Goal: Information Seeking & Learning: Learn about a topic

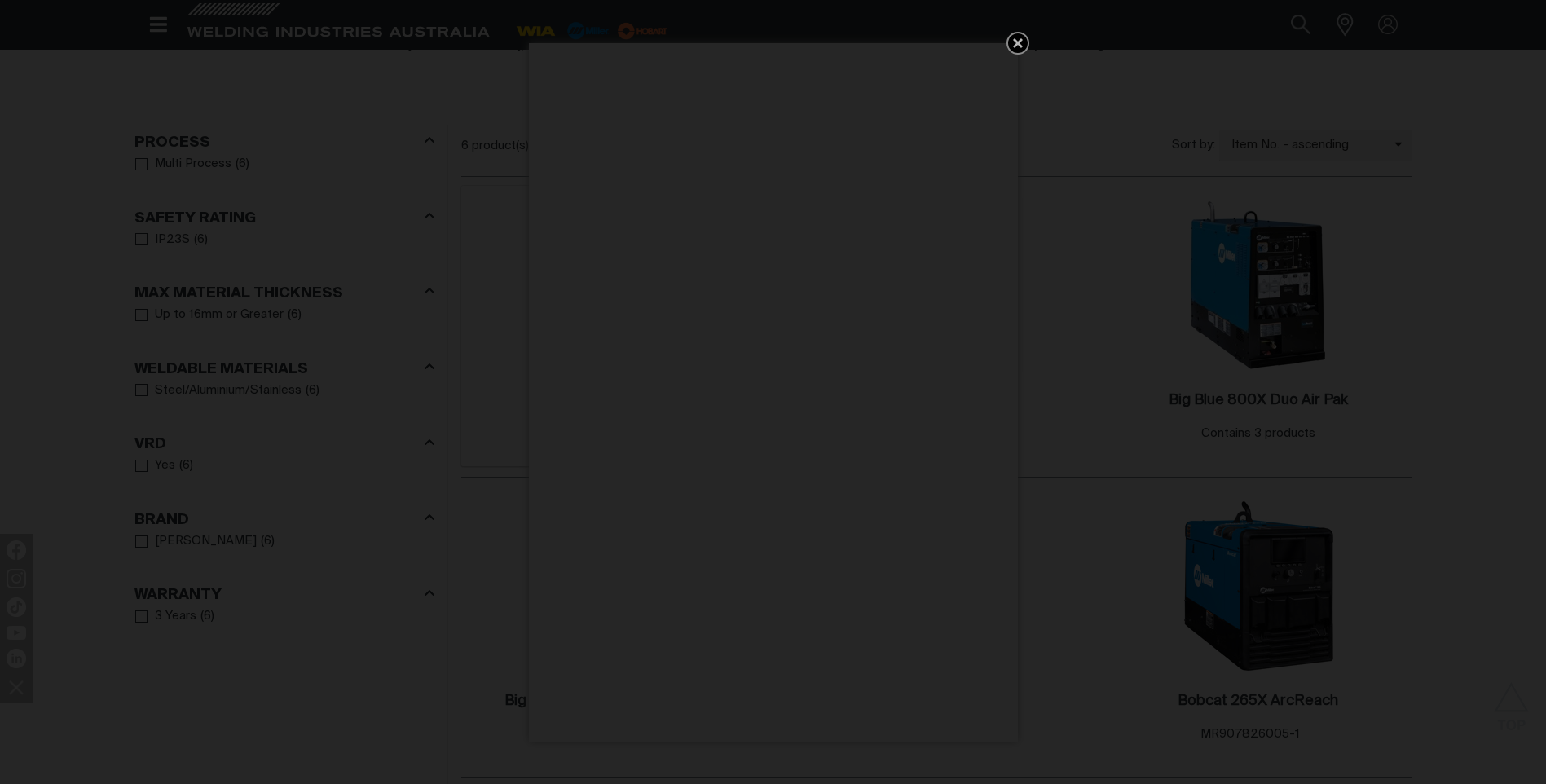
scroll to position [815, 0]
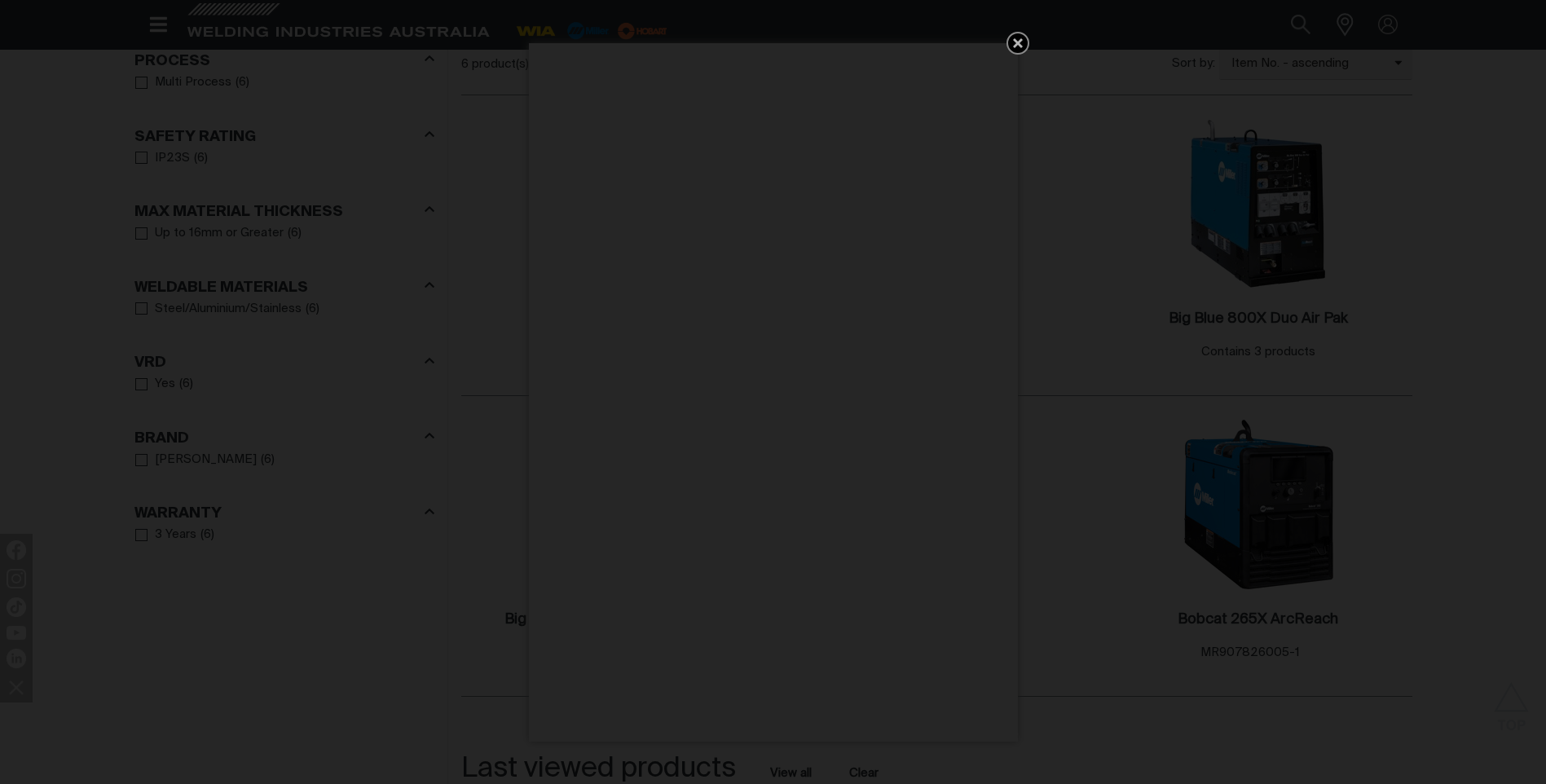
click at [1020, 45] on icon "Get 5 WIA Welding Guides Free!" at bounding box center [1018, 44] width 10 height 10
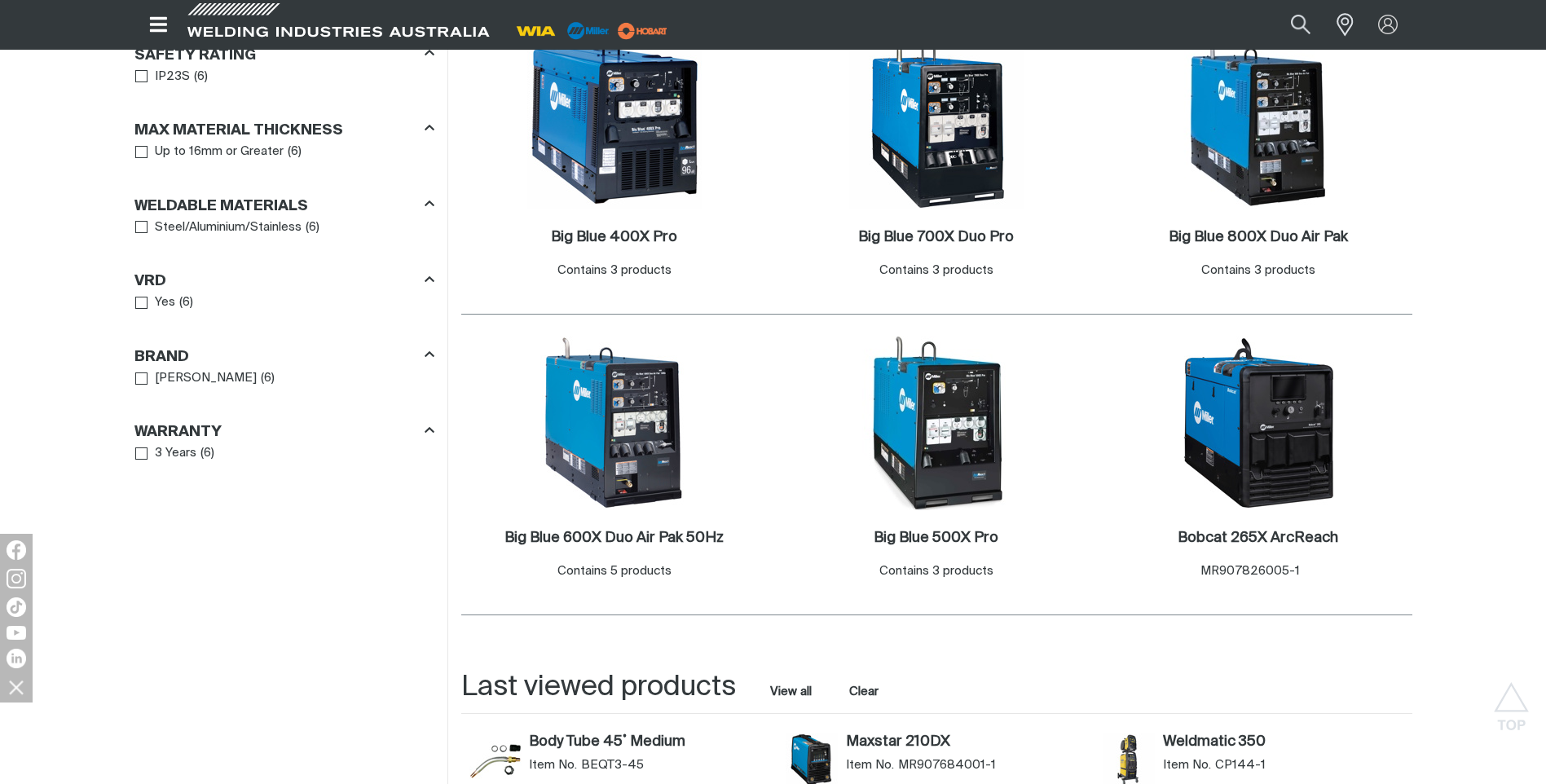
scroll to position [733, 0]
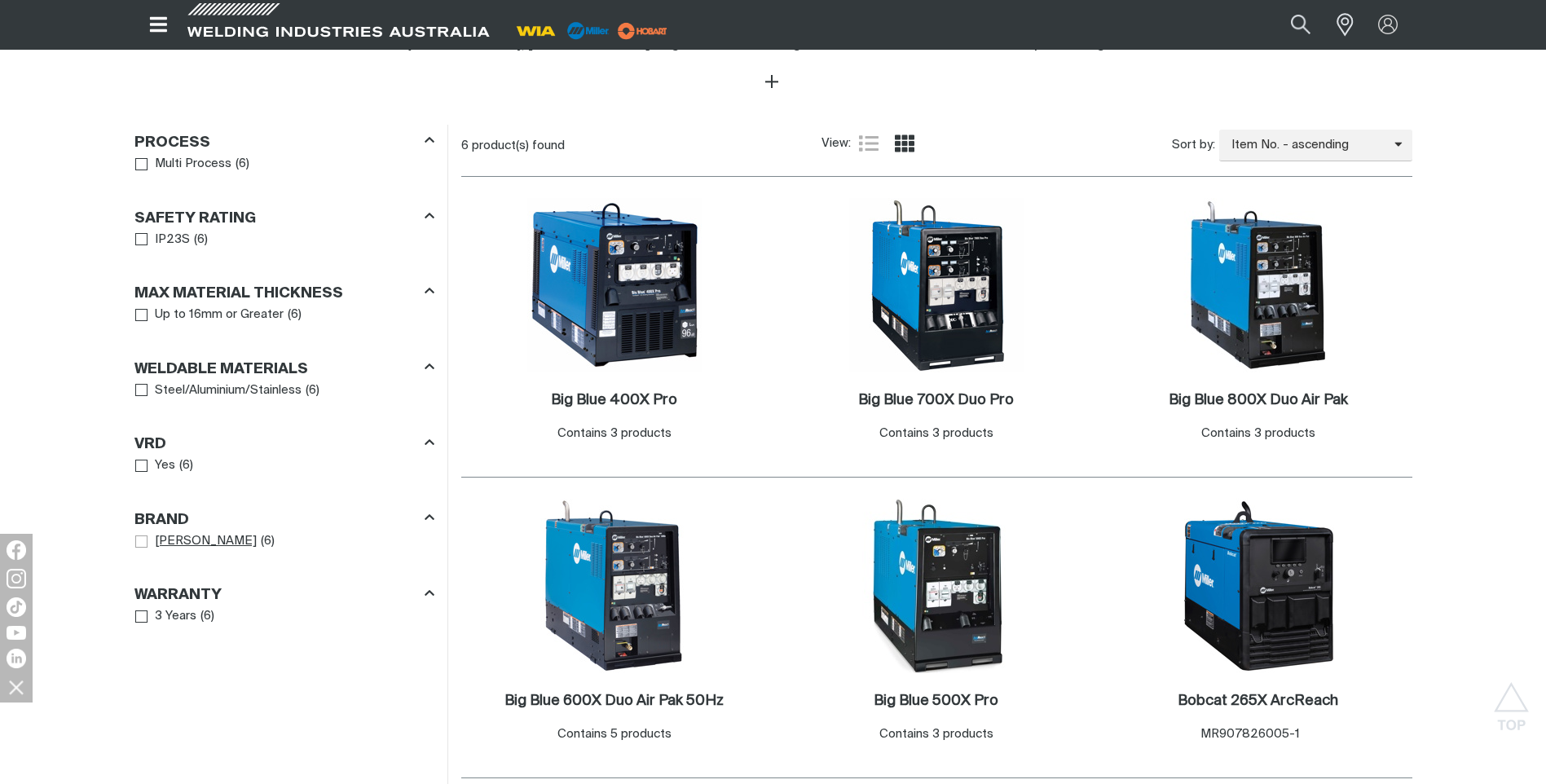
click at [142, 544] on span "Brand" at bounding box center [141, 541] width 12 height 12
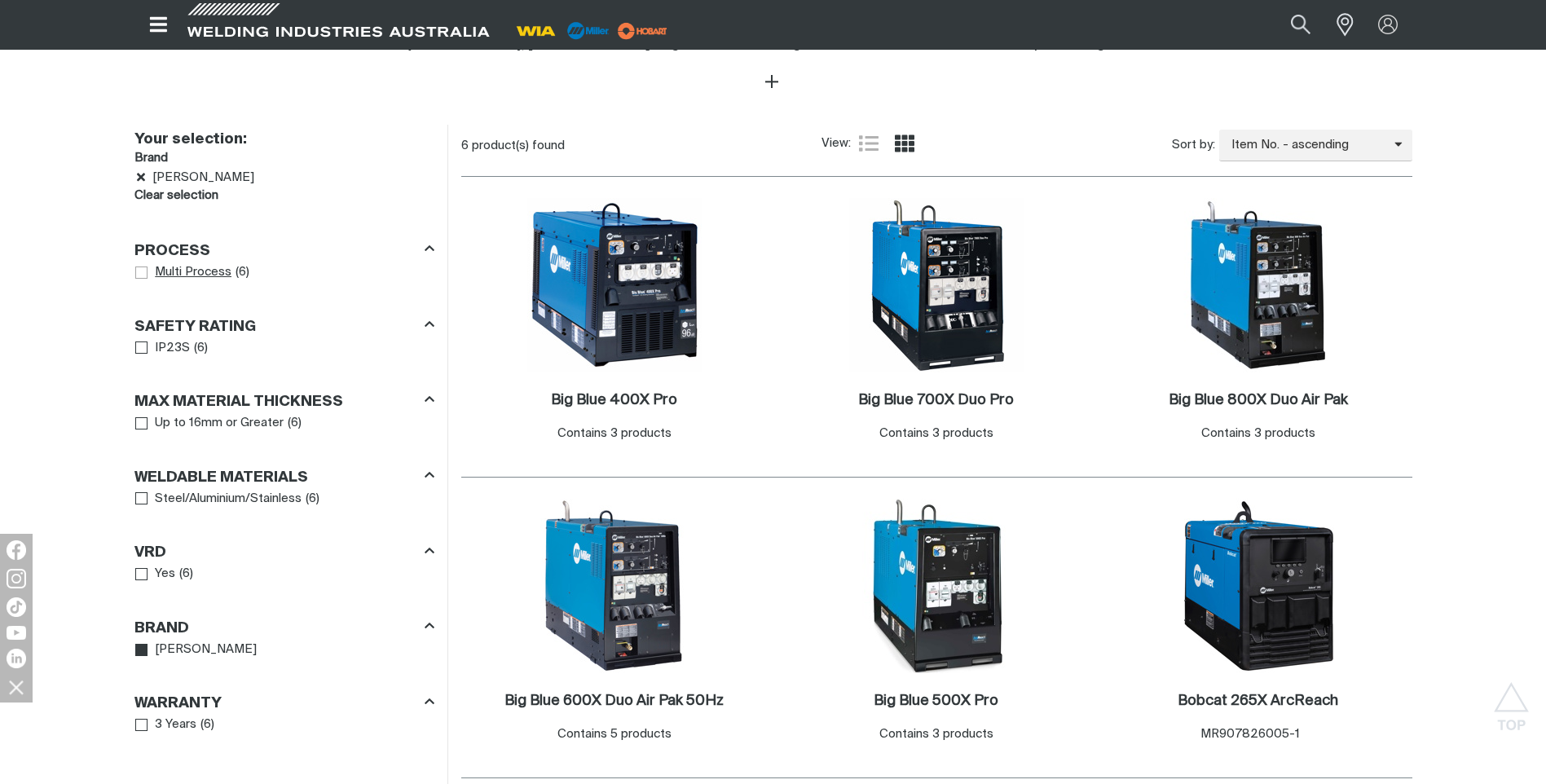
click at [142, 273] on span "Process" at bounding box center [141, 273] width 12 height 12
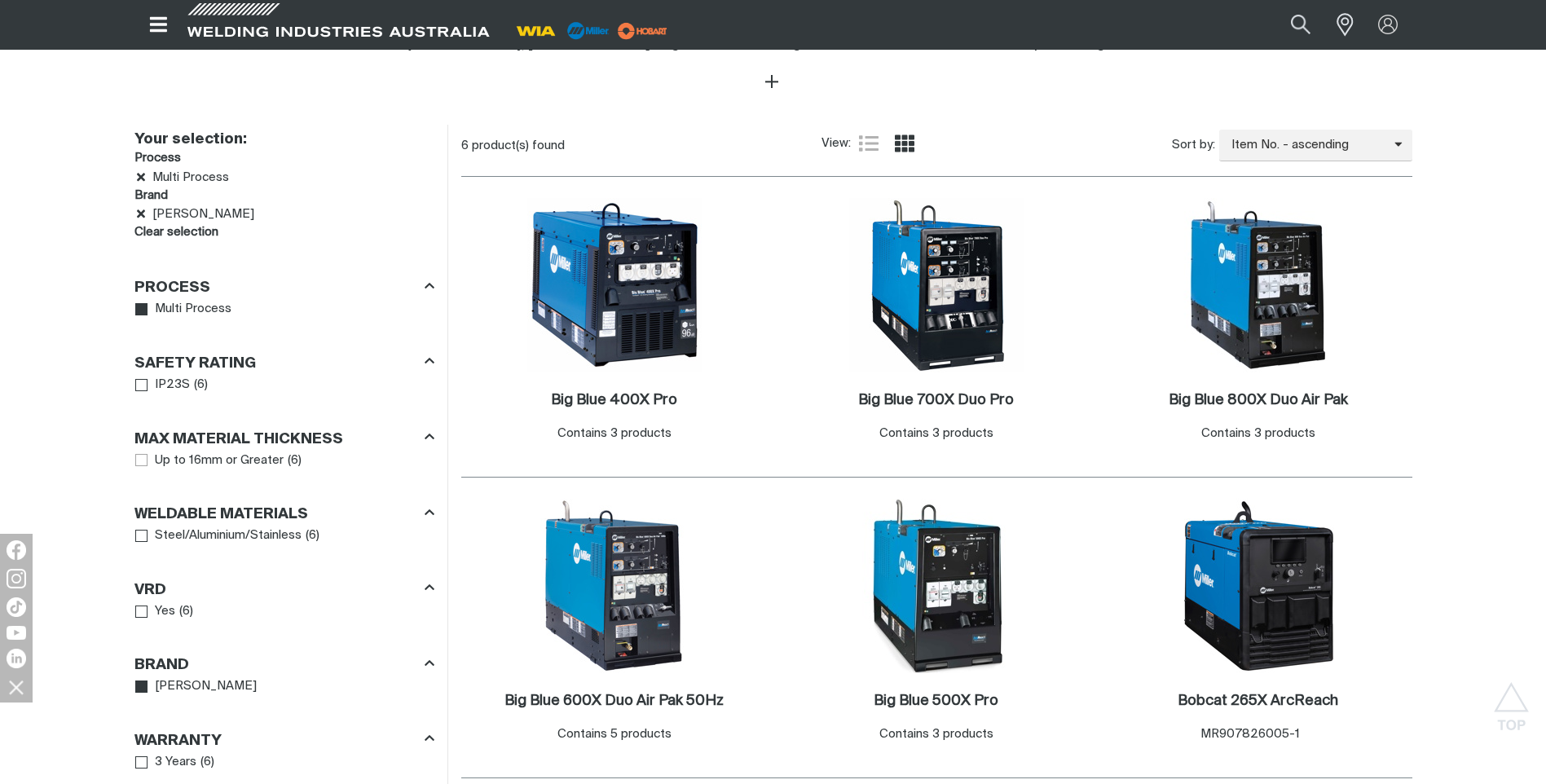
scroll to position [815, 0]
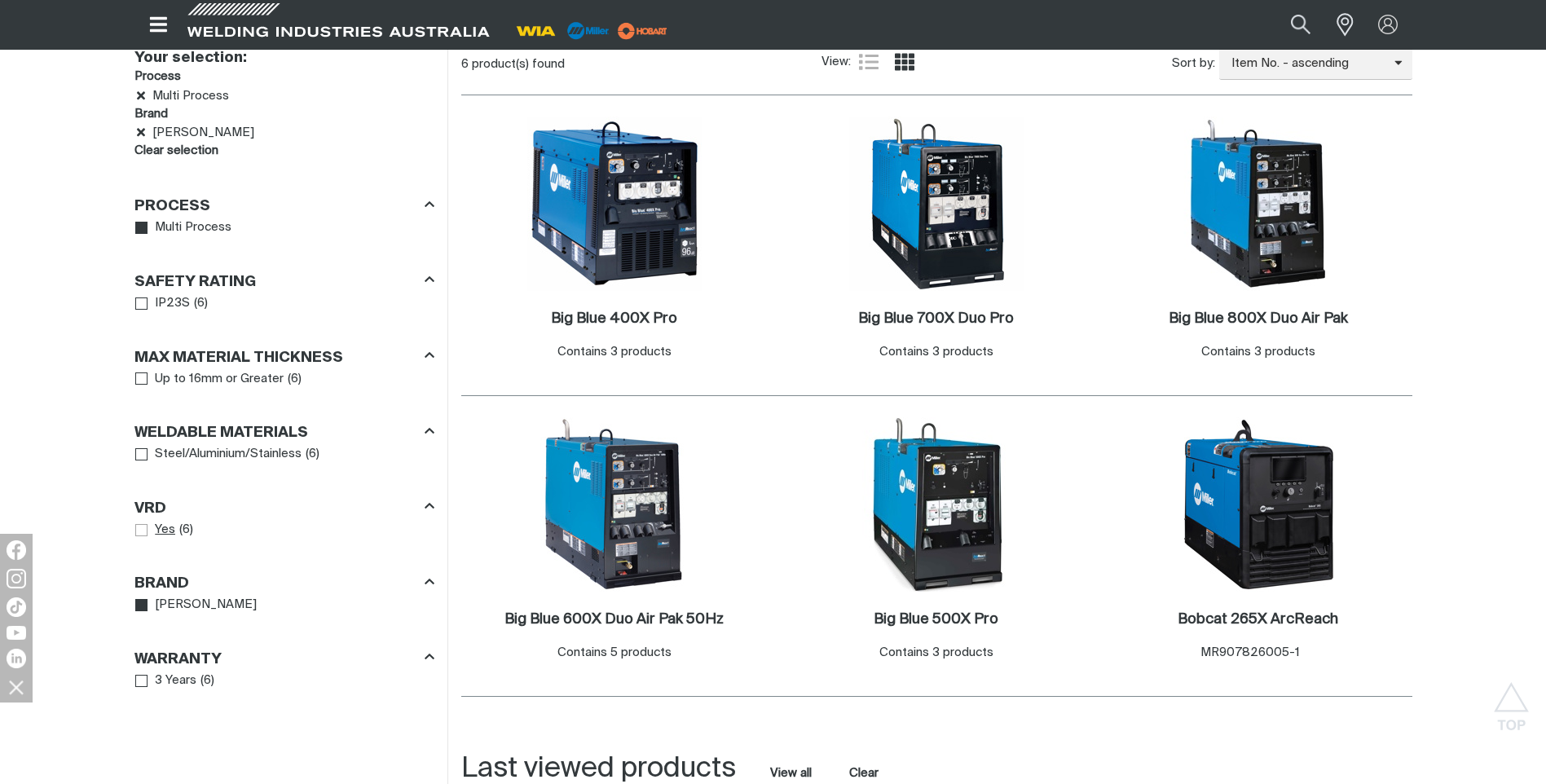
click at [141, 531] on span "VRD" at bounding box center [141, 529] width 12 height 12
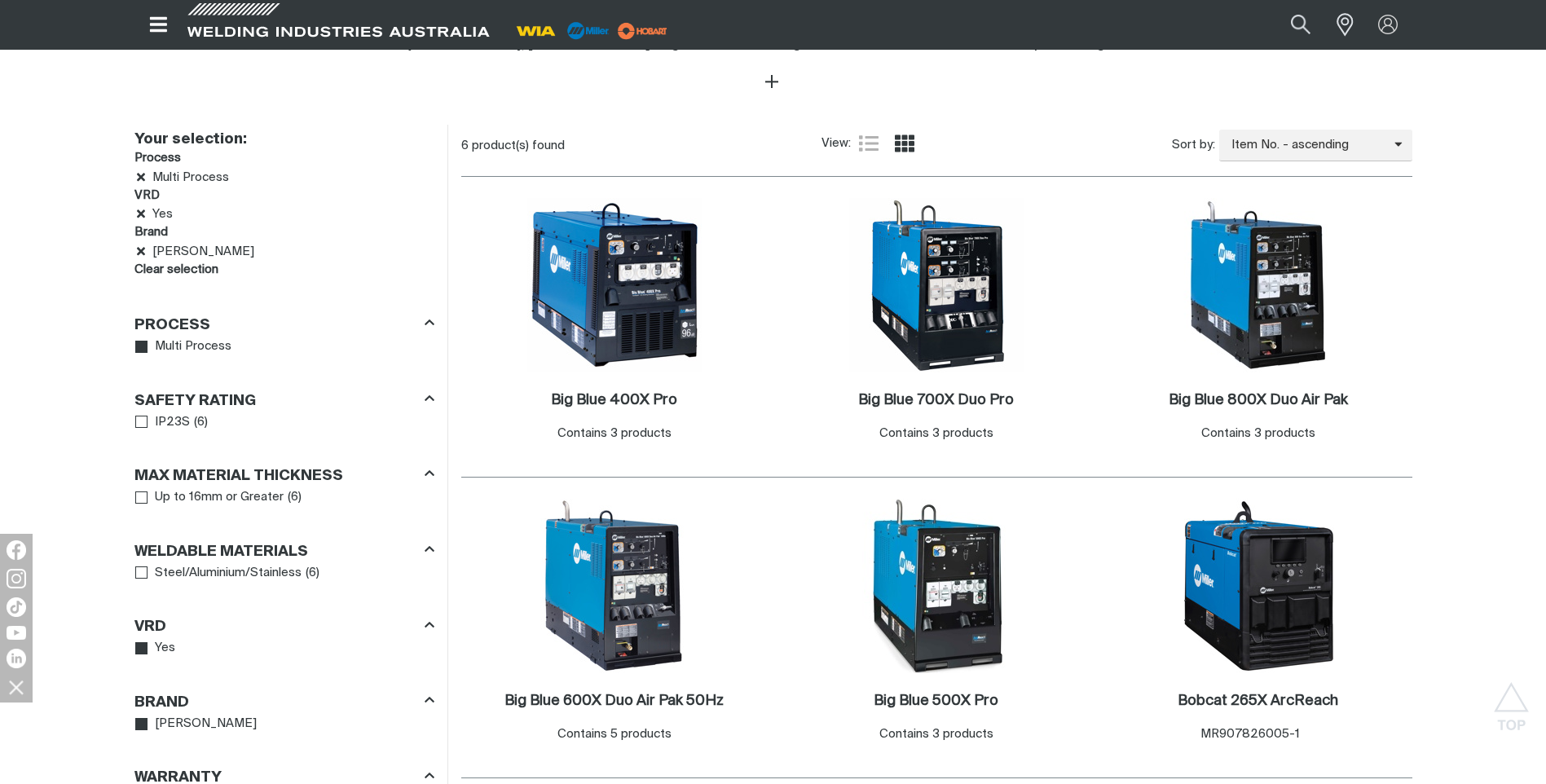
scroll to position [245, 0]
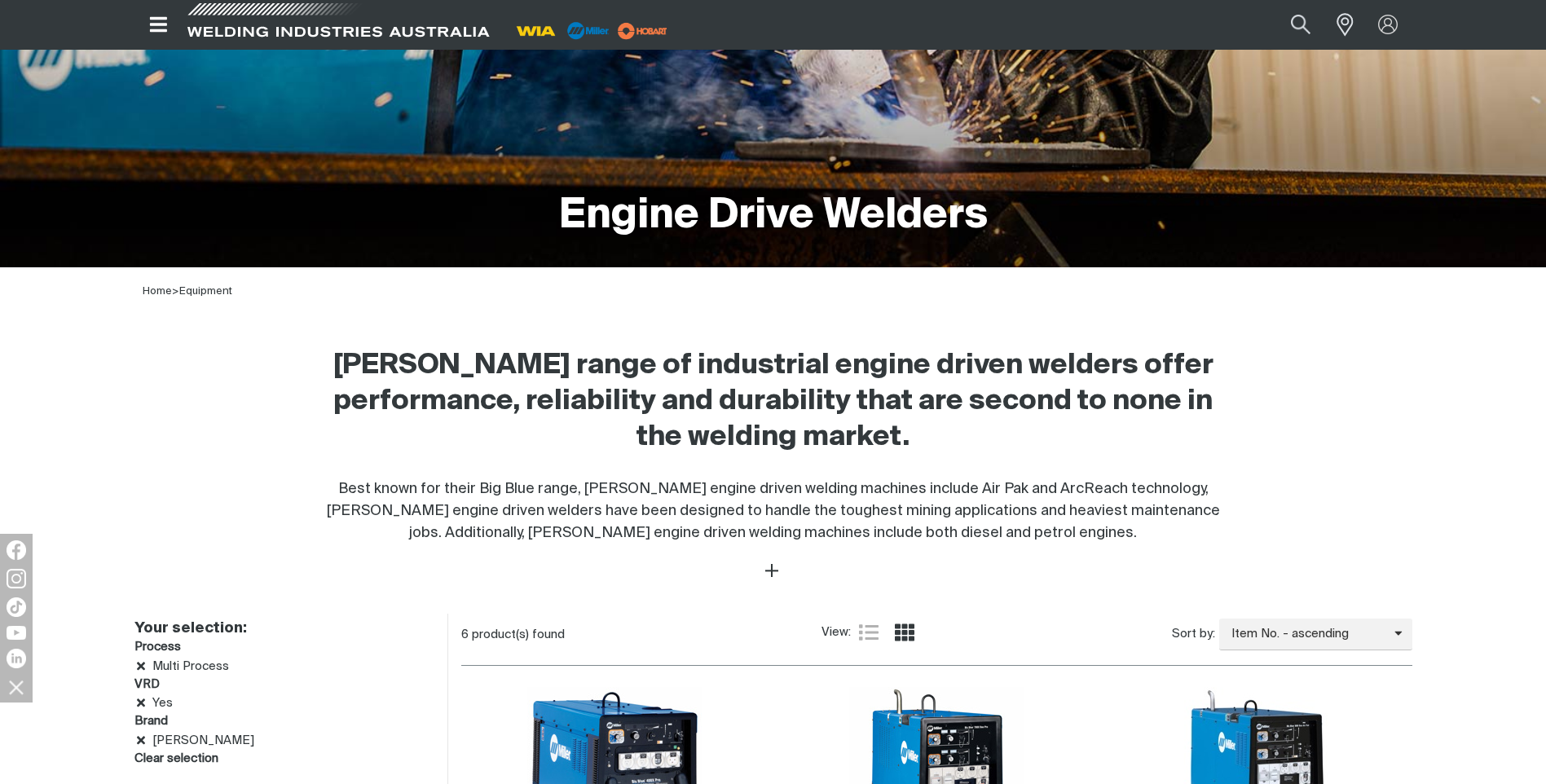
click at [357, 28] on span at bounding box center [338, 25] width 309 height 48
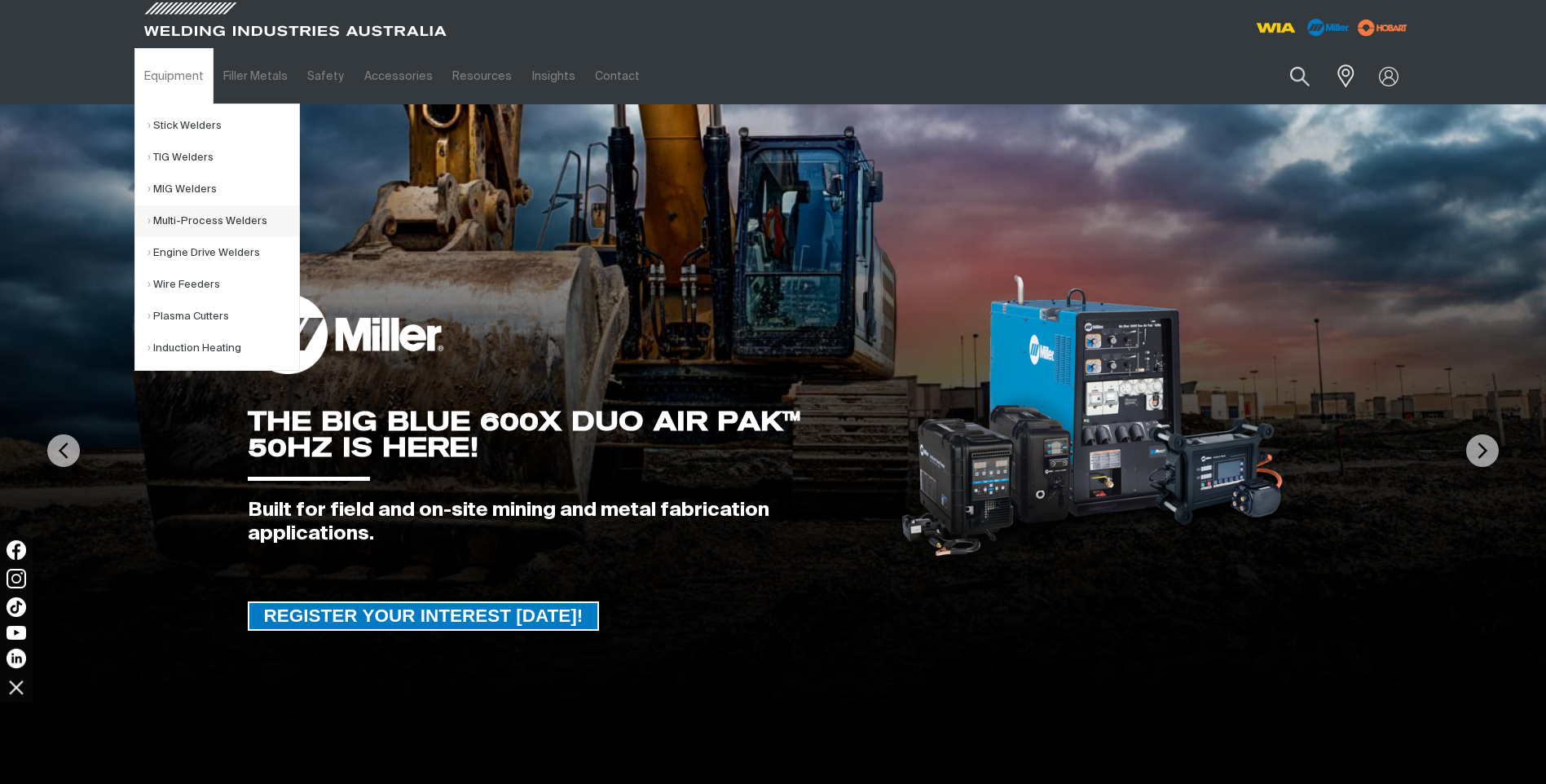
click at [172, 222] on link "Multi-Process Welders" at bounding box center [223, 221] width 152 height 32
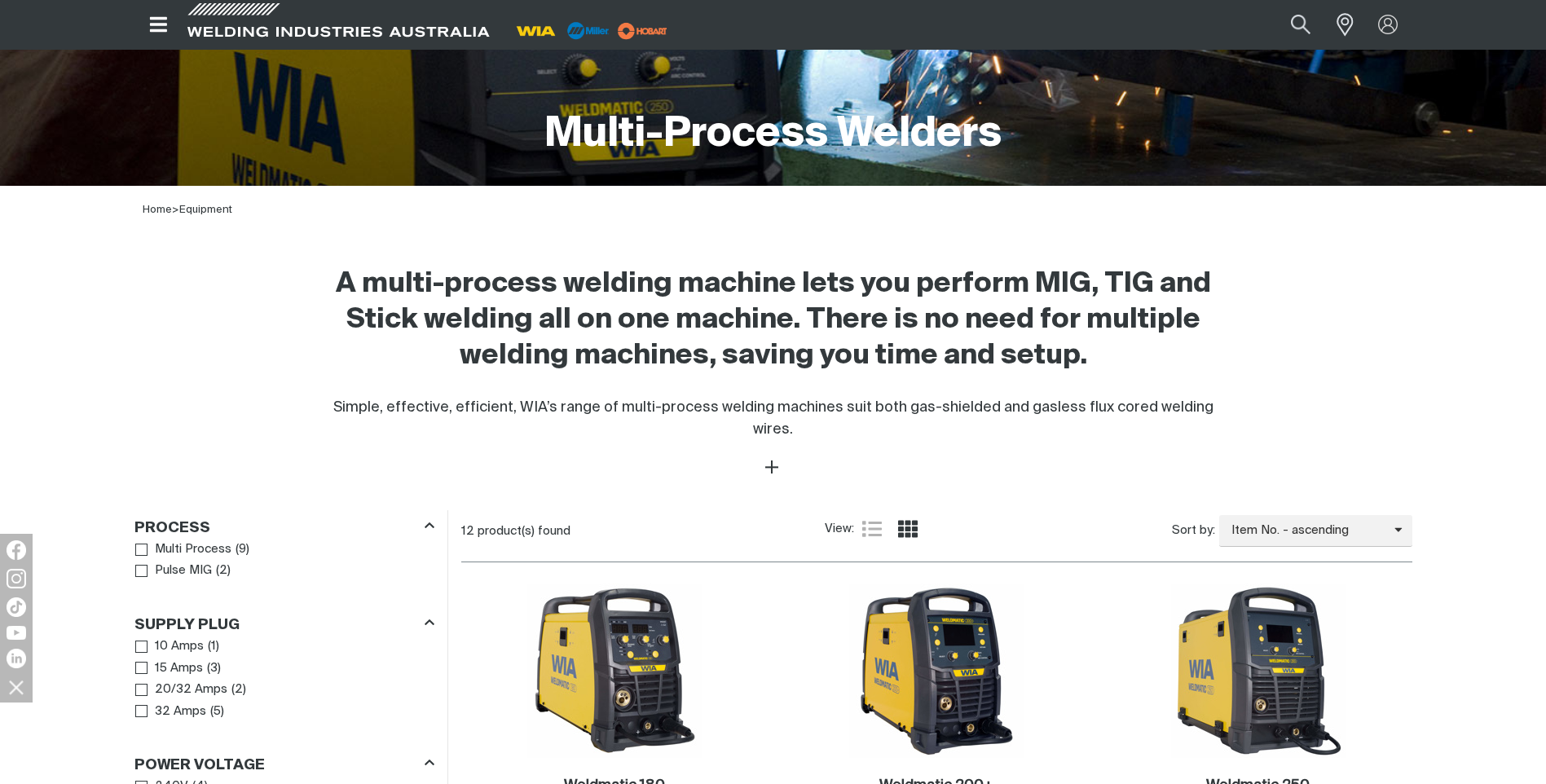
scroll to position [407, 0]
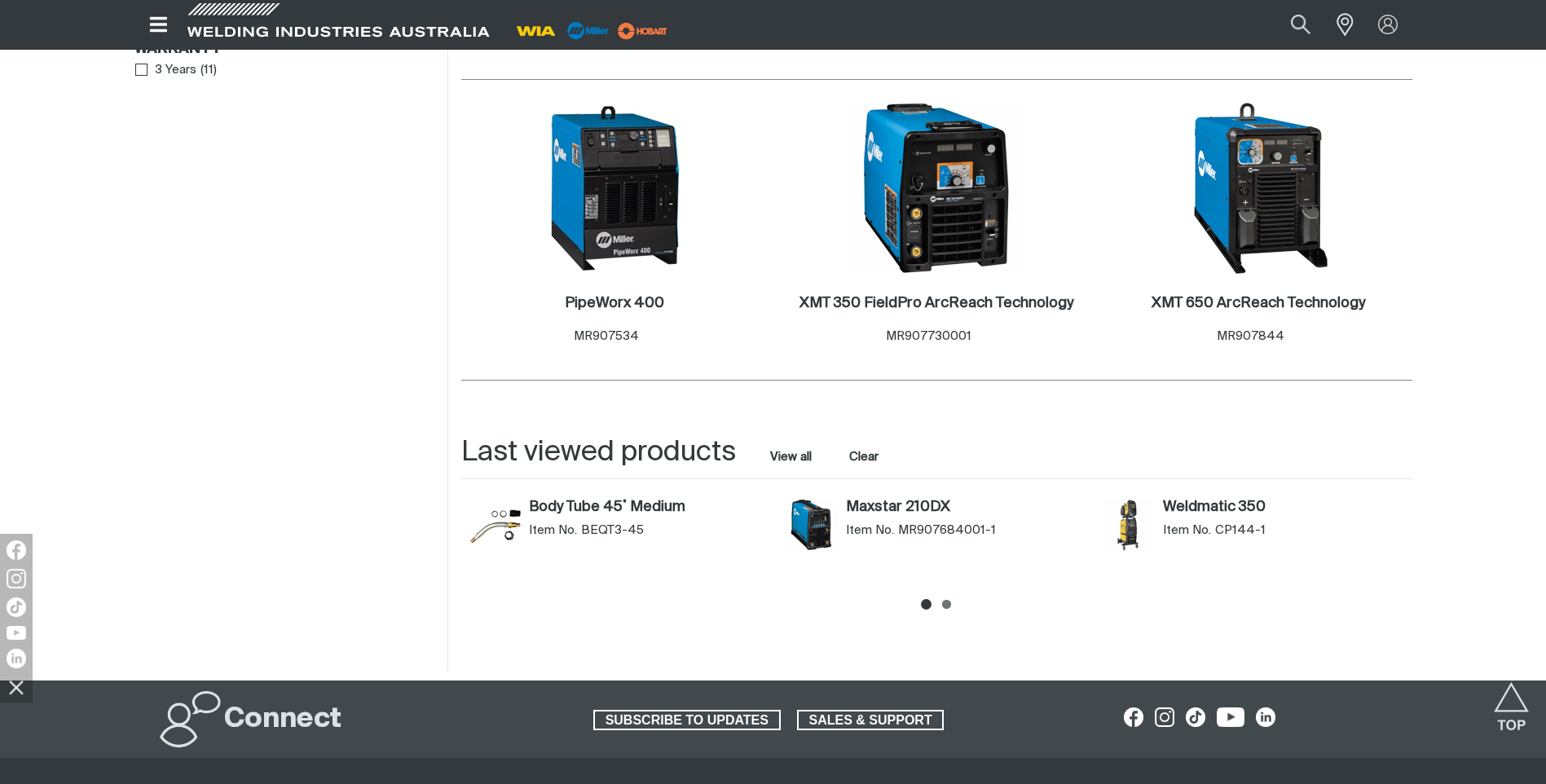
scroll to position [1548, 0]
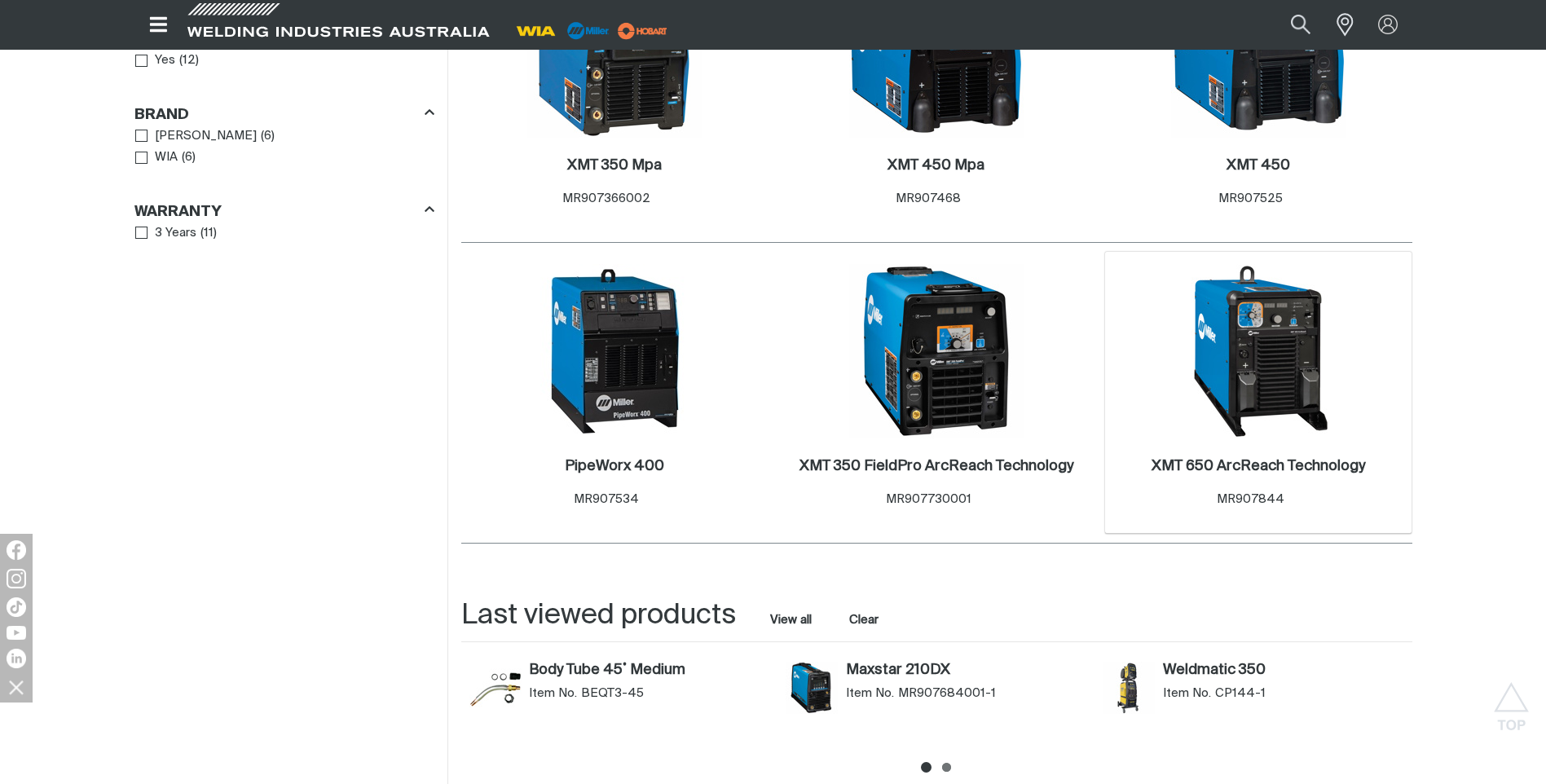
click at [1242, 357] on img at bounding box center [1258, 351] width 175 height 174
